Goal: Information Seeking & Learning: Get advice/opinions

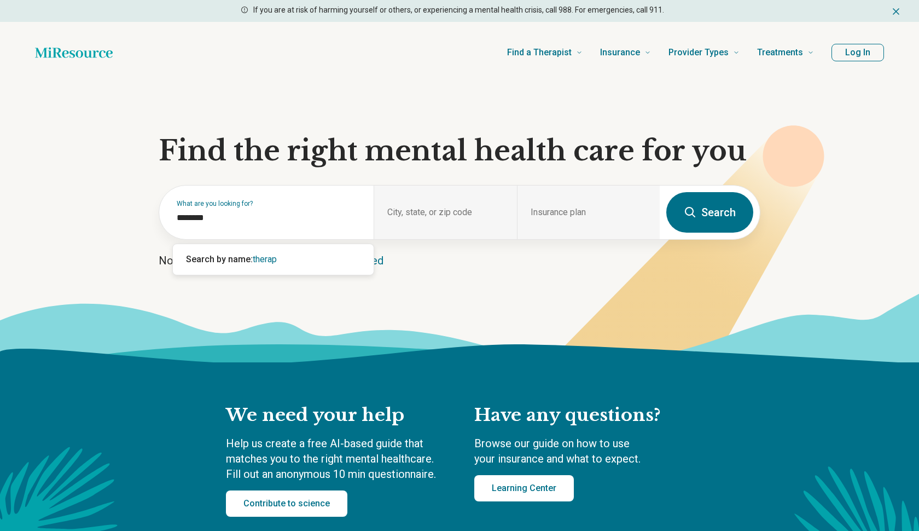
type input "*********"
click at [282, 257] on span "therapist" at bounding box center [270, 259] width 34 height 10
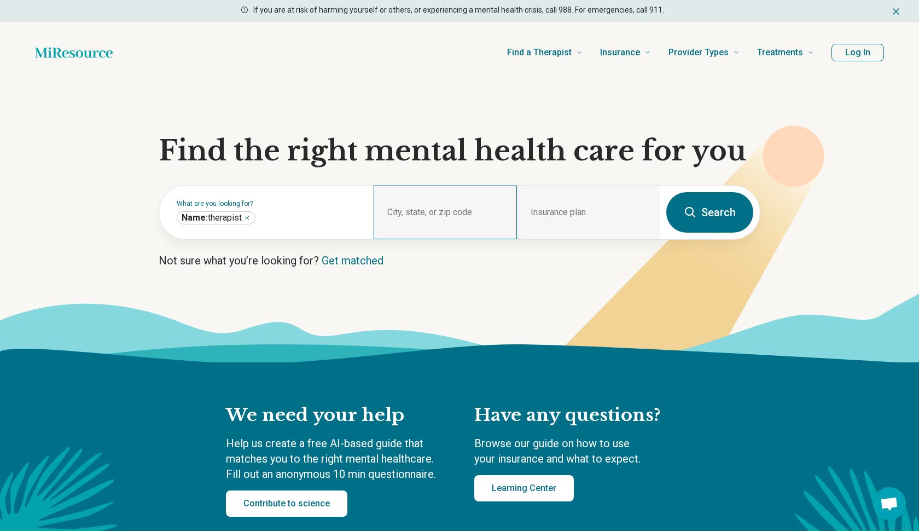
click at [426, 208] on div "City, state, or zip code" at bounding box center [445, 212] width 143 height 54
click at [424, 222] on input "City, state, or zip code" at bounding box center [446, 220] width 117 height 13
click at [424, 211] on div "City, state, or zip code" at bounding box center [445, 212] width 143 height 54
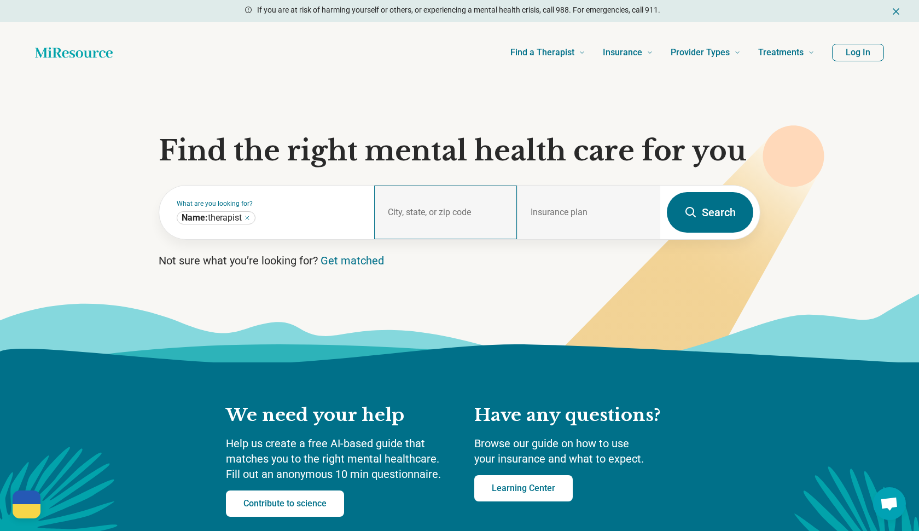
click at [434, 211] on div "City, state, or zip code" at bounding box center [445, 212] width 143 height 54
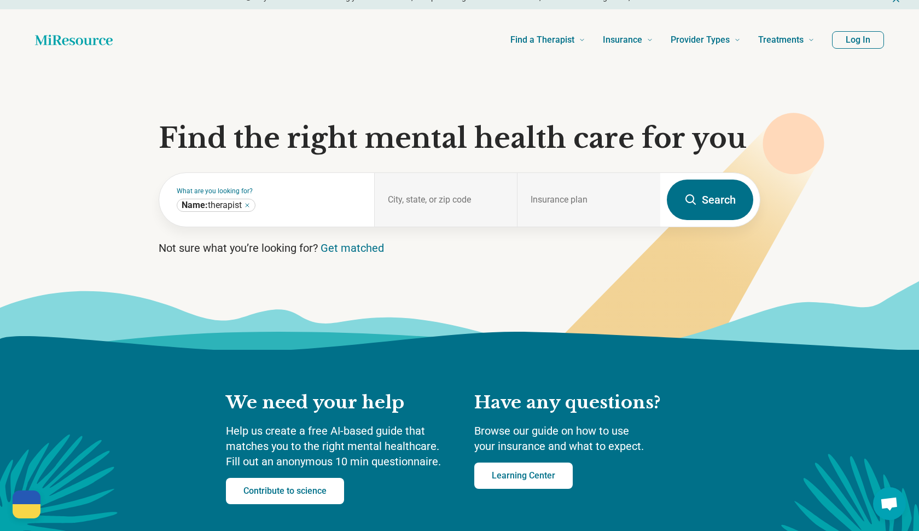
scroll to position [21, 0]
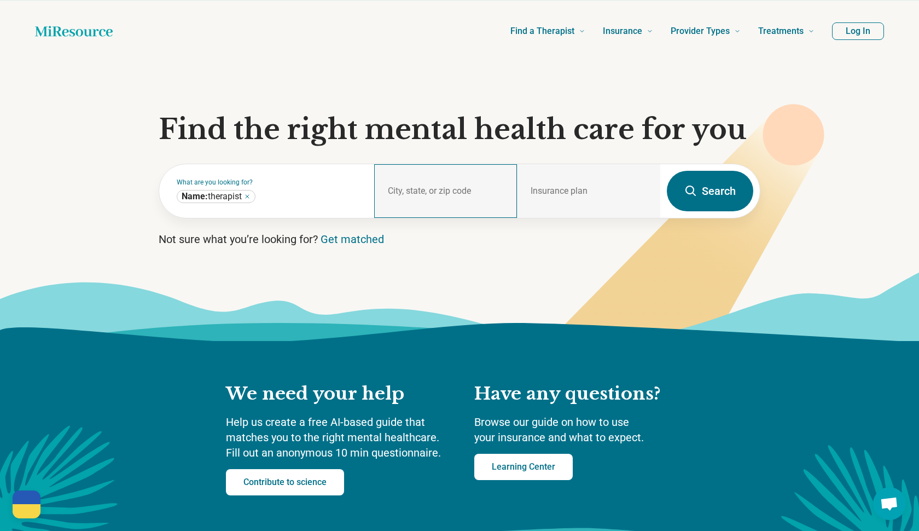
click at [424, 196] on input "City, state, or zip code" at bounding box center [446, 199] width 117 height 13
click at [540, 210] on div "Insurance plan" at bounding box center [588, 191] width 143 height 54
click at [456, 194] on input "City, state, or zip code" at bounding box center [446, 199] width 117 height 13
click at [717, 193] on button "Search" at bounding box center [710, 191] width 86 height 40
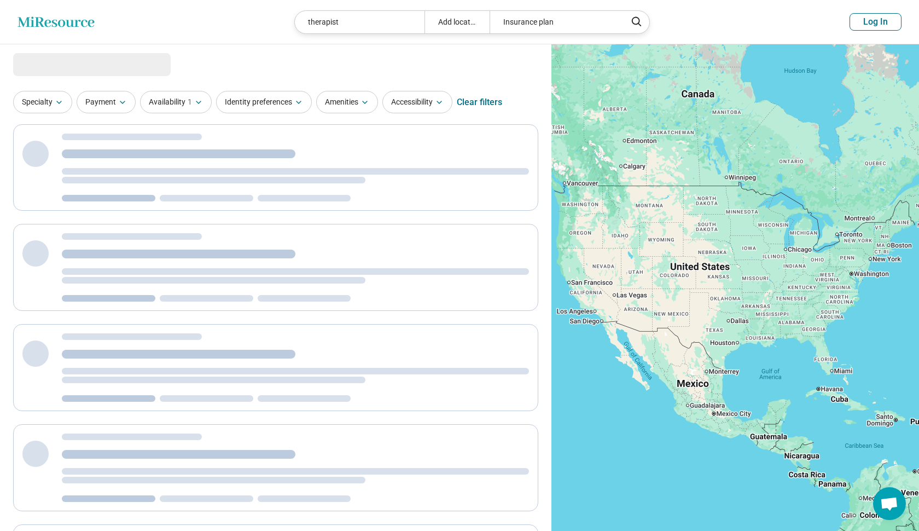
click at [471, 19] on div "Add location" at bounding box center [457, 22] width 65 height 22
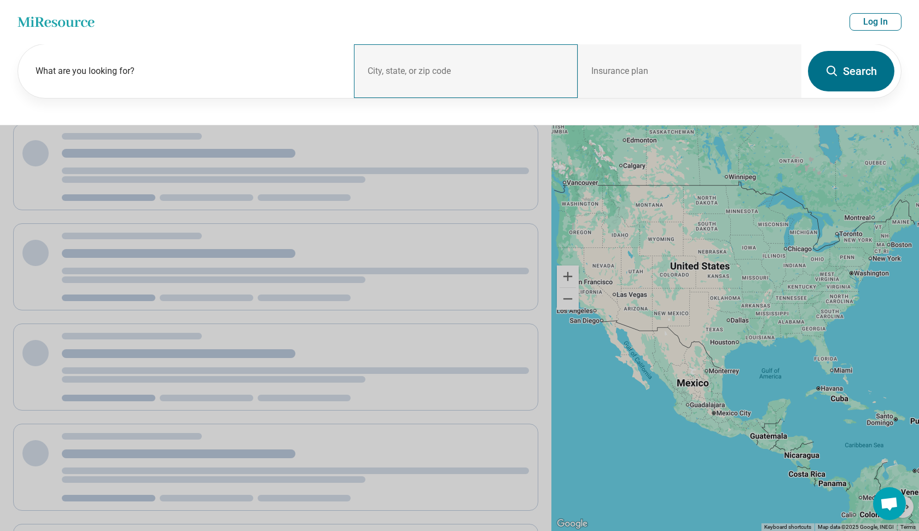
click at [450, 68] on div "City, state, or zip code" at bounding box center [466, 71] width 224 height 54
